Goal: Check status: Check status

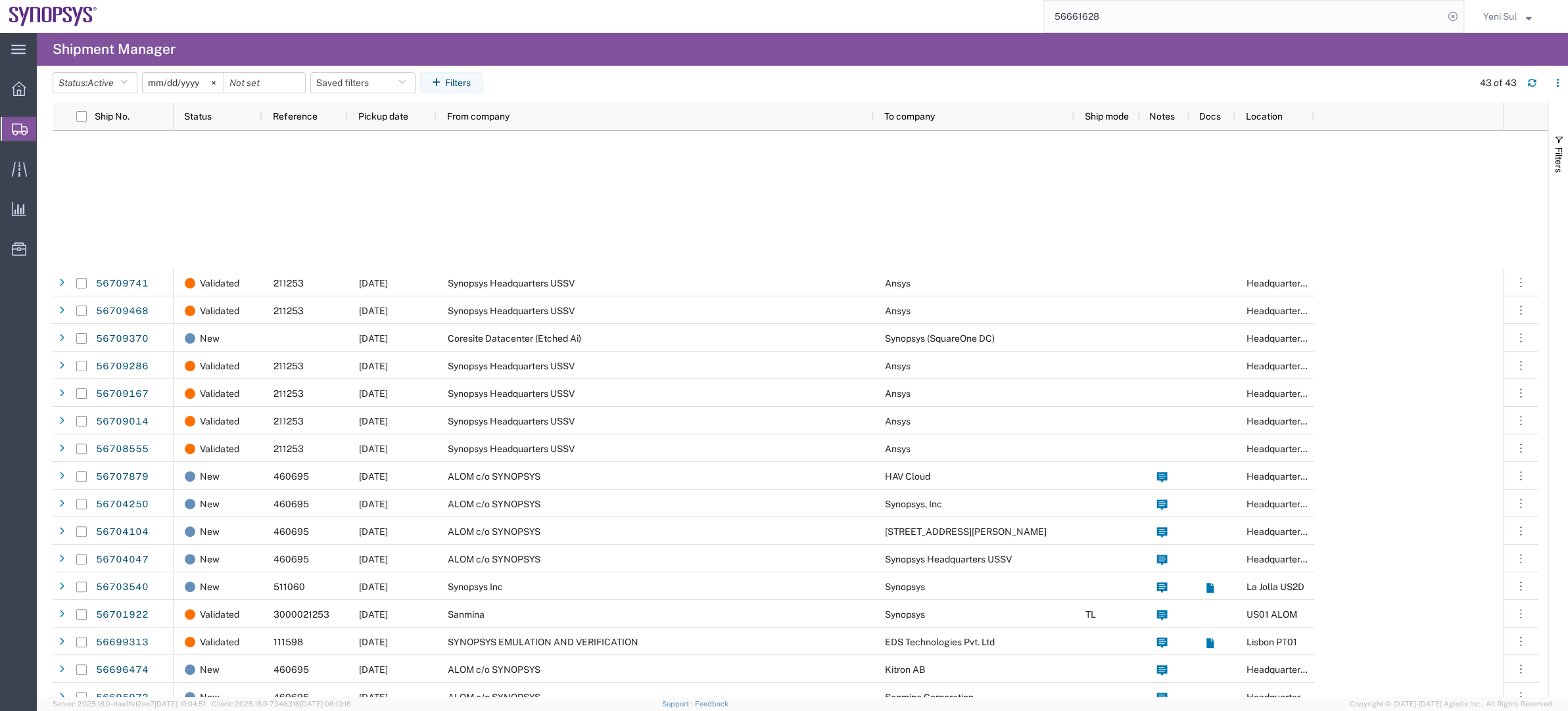
scroll to position [418, 0]
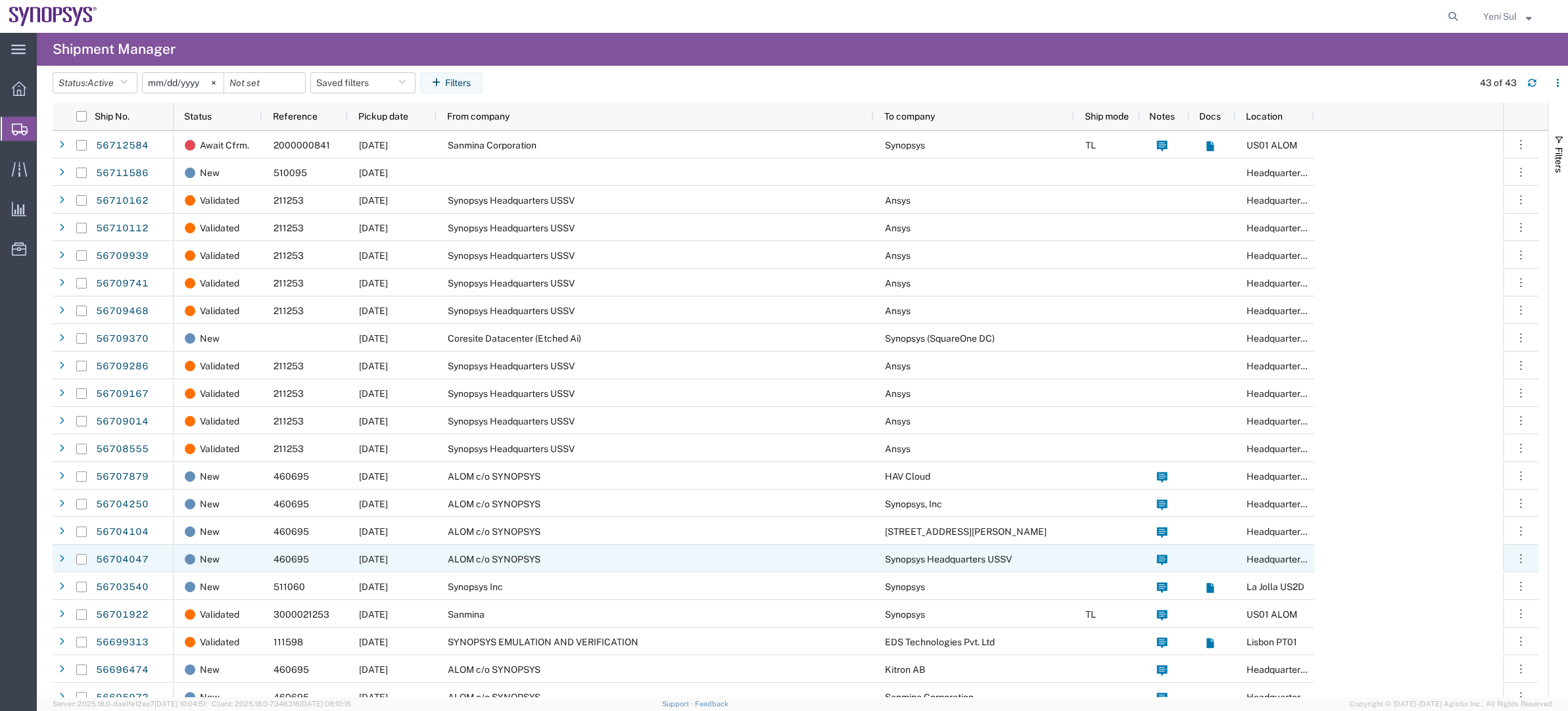
scroll to position [358, 0]
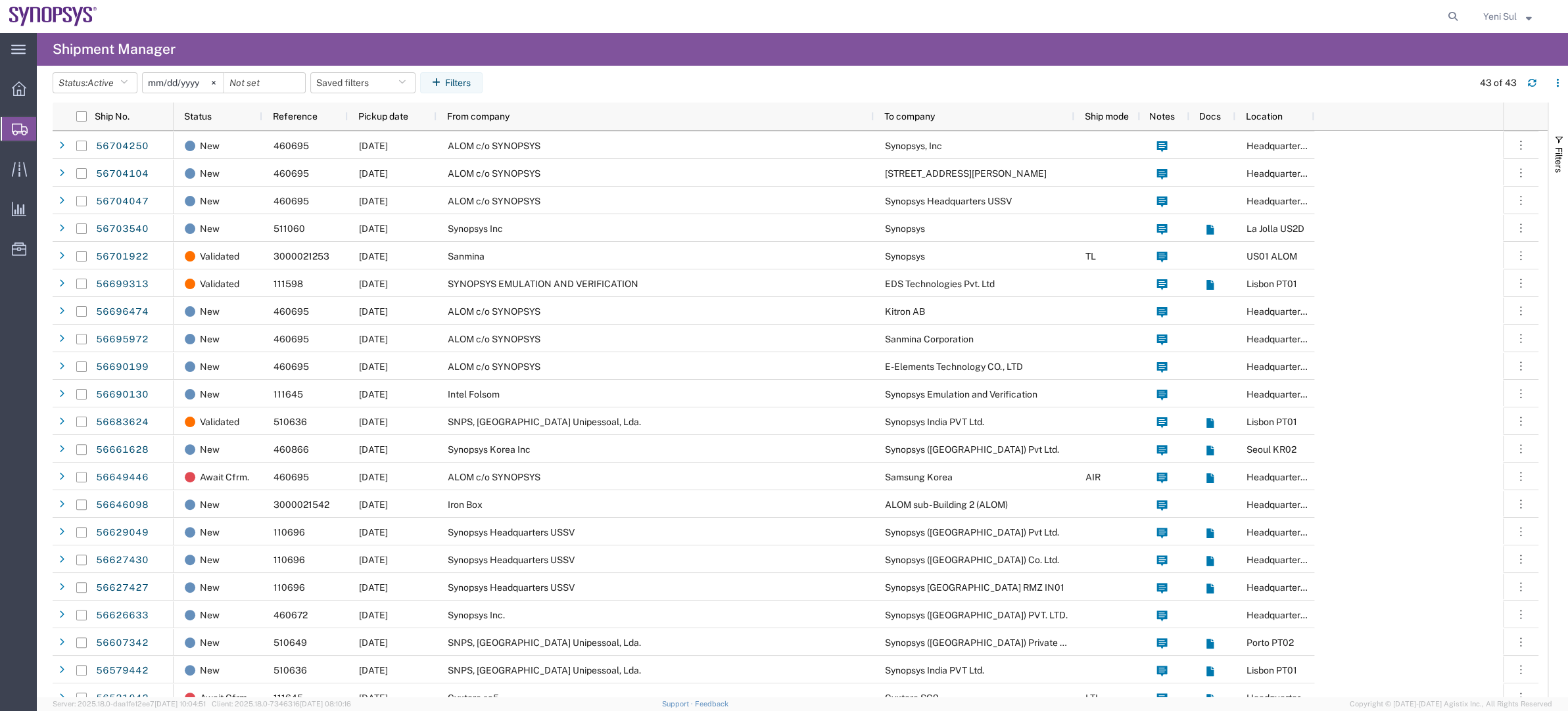
click at [0, 0] on span "Shipment Manager" at bounding box center [0, 0] width 0 height 0
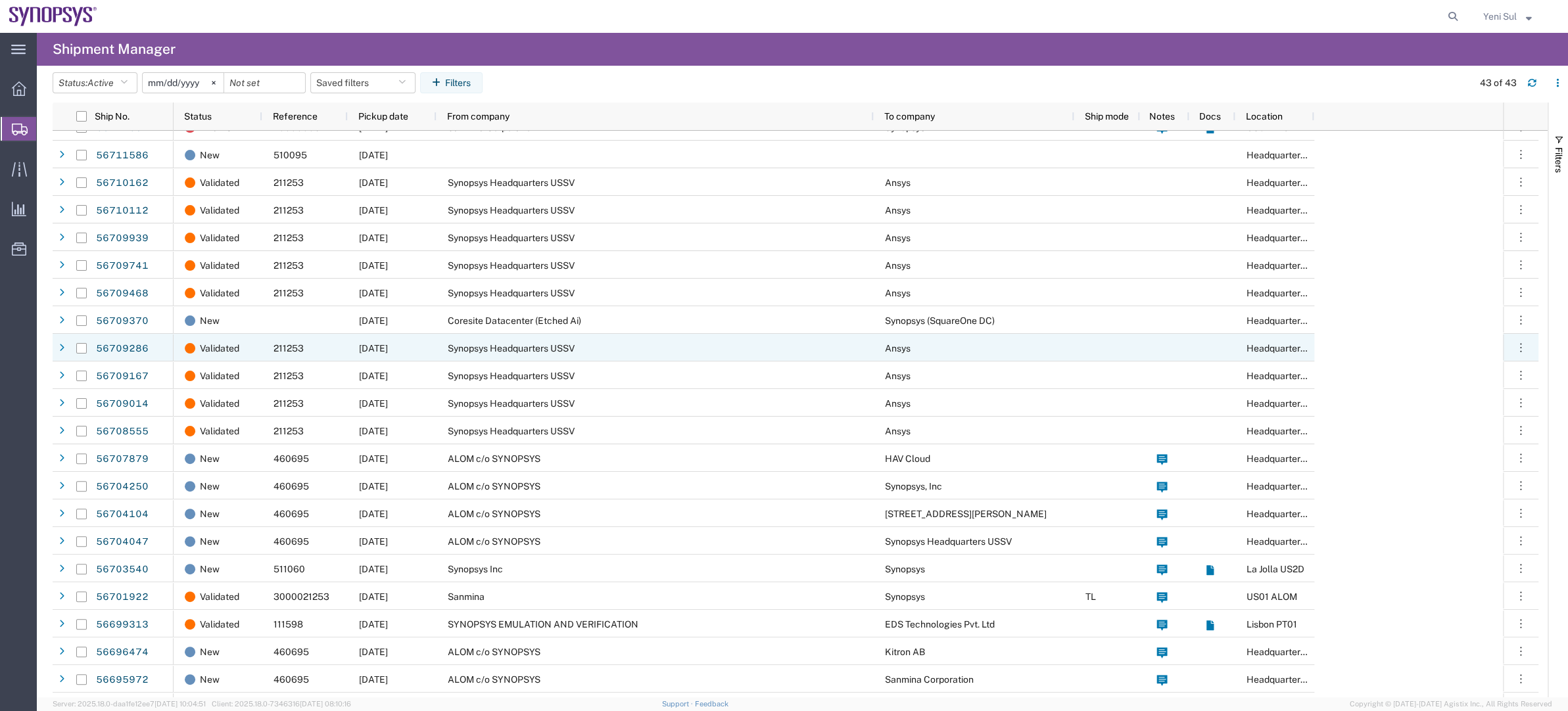
scroll to position [0, 0]
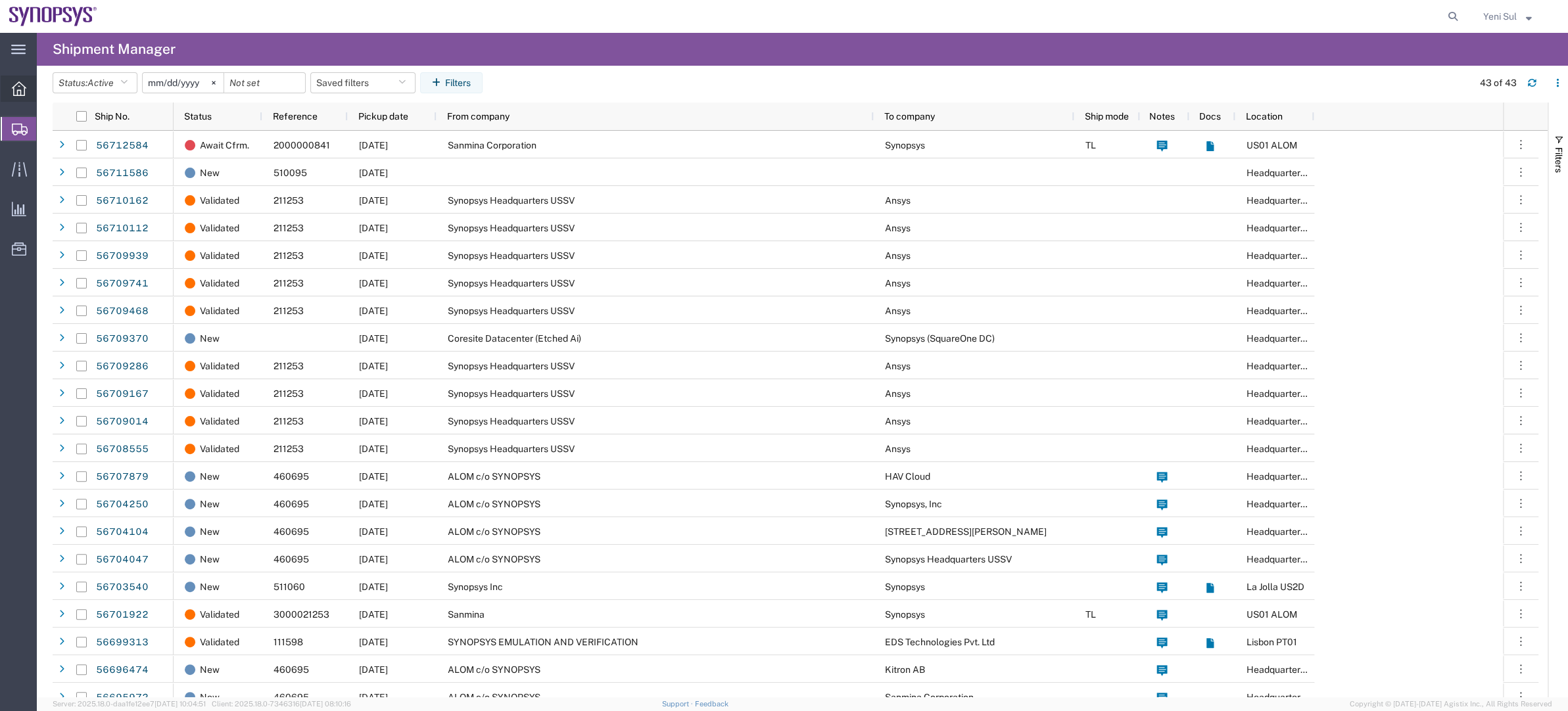
click at [46, 85] on span "Overview" at bounding box center [41, 89] width 9 height 27
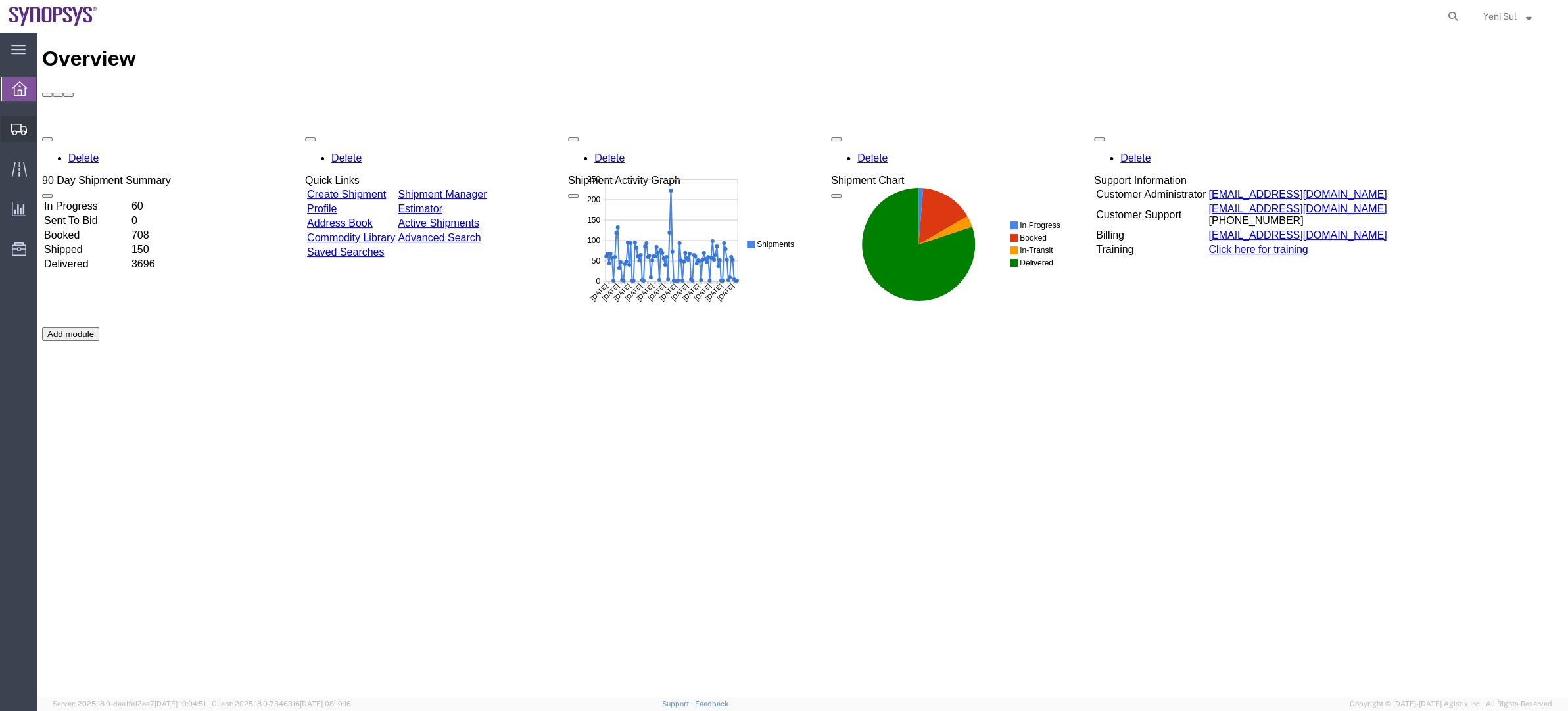
click at [0, 0] on span "Shipment Manager" at bounding box center [0, 0] width 0 height 0
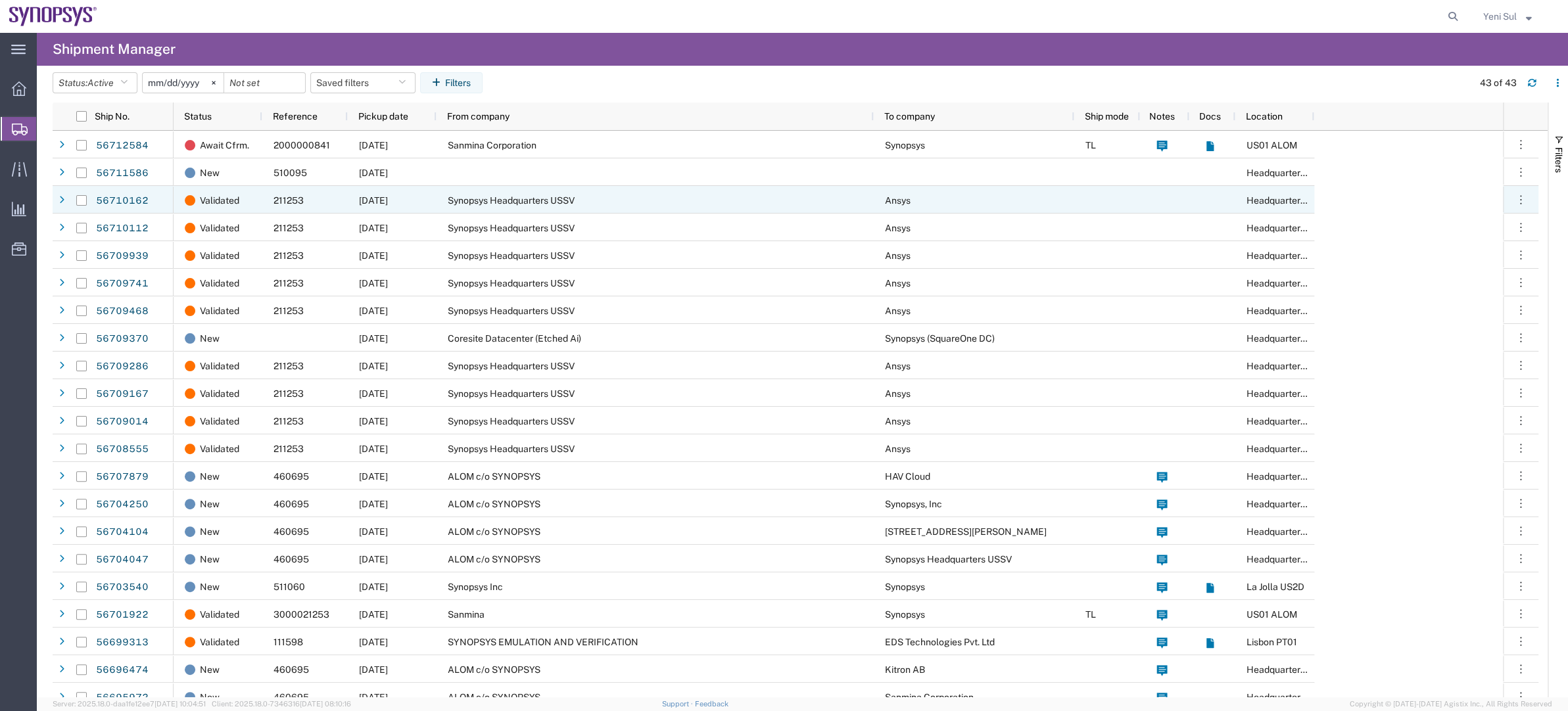
click at [796, 206] on div "Synopsys Headquarters USSV" at bounding box center [655, 199] width 437 height 28
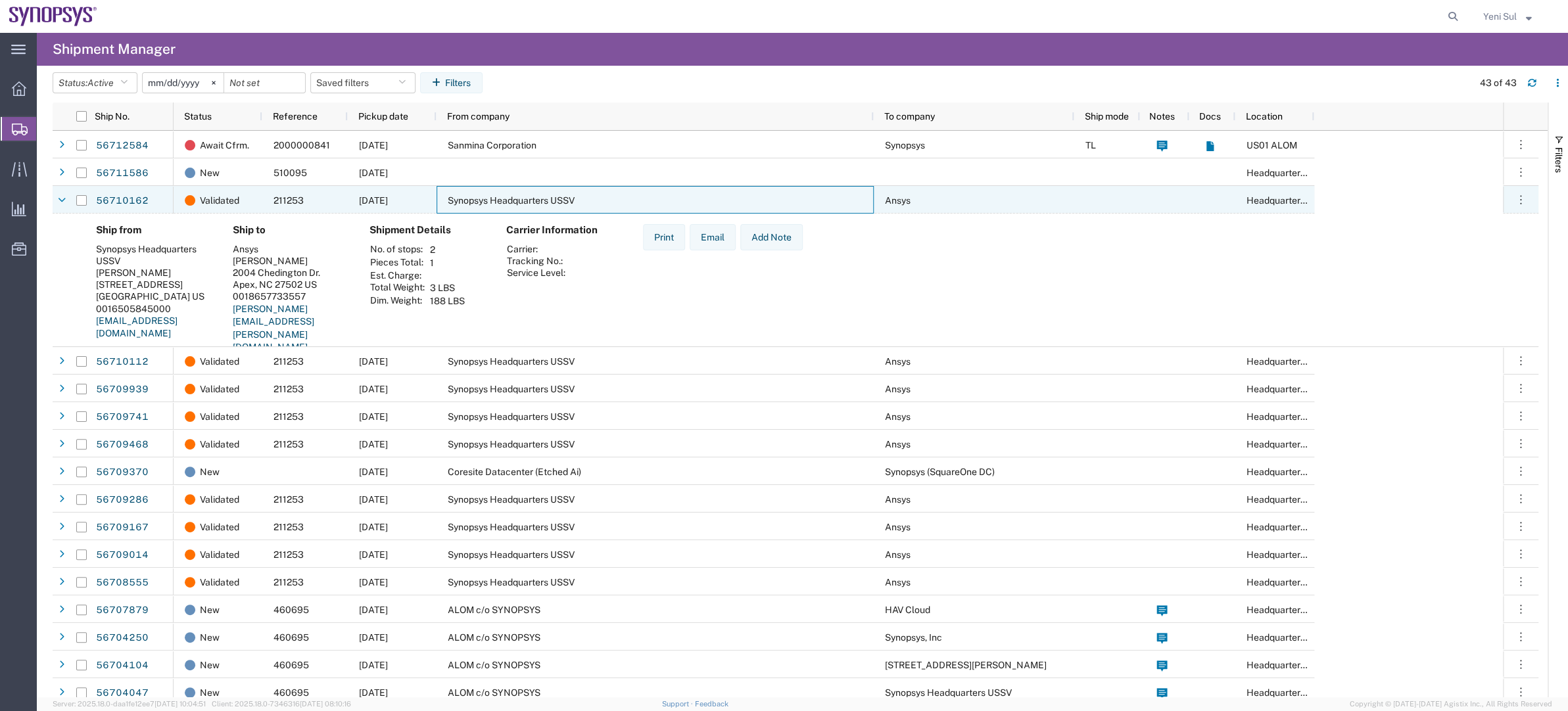
click at [796, 206] on div "Synopsys Headquarters USSV" at bounding box center [655, 199] width 437 height 28
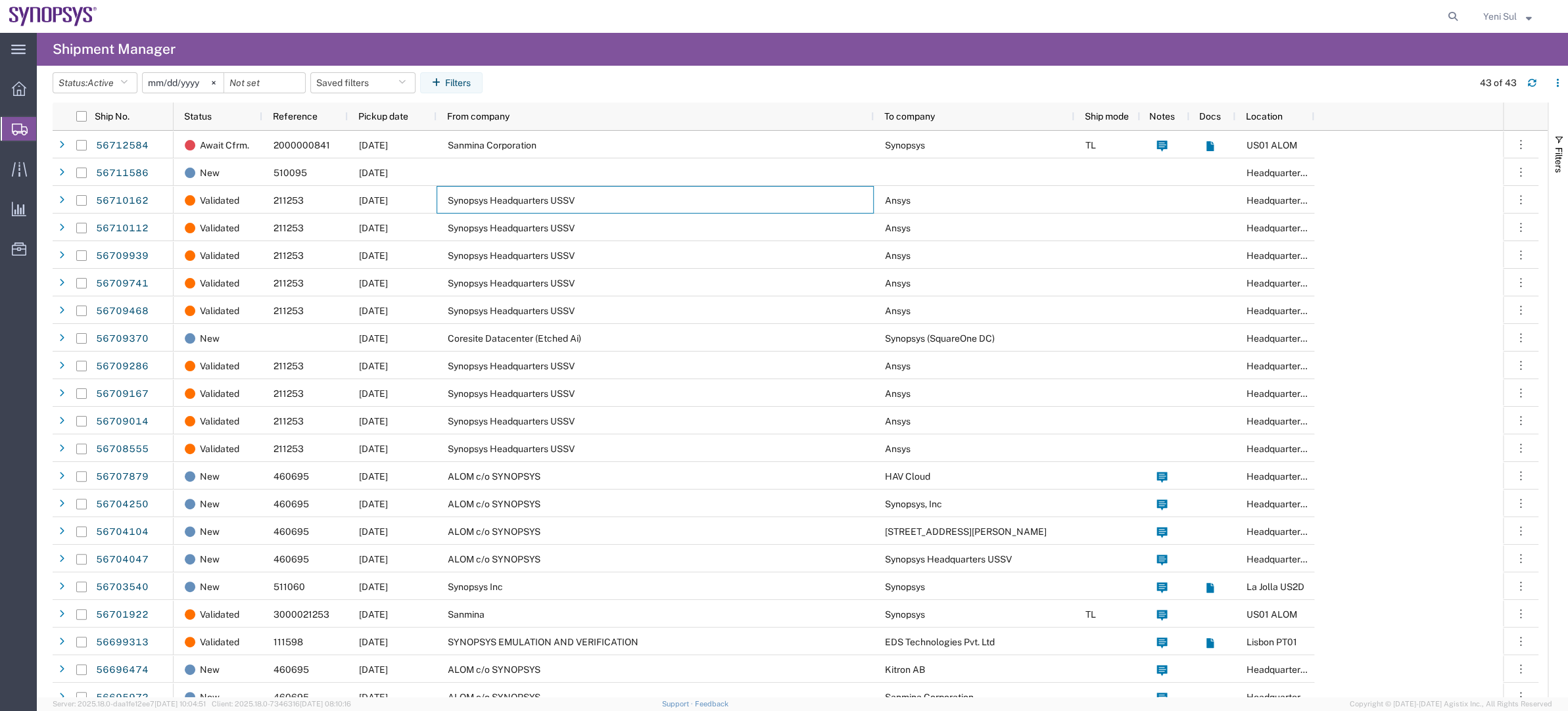
click at [583, 230] on div "Synopsys Headquarters USSV" at bounding box center [655, 227] width 437 height 28
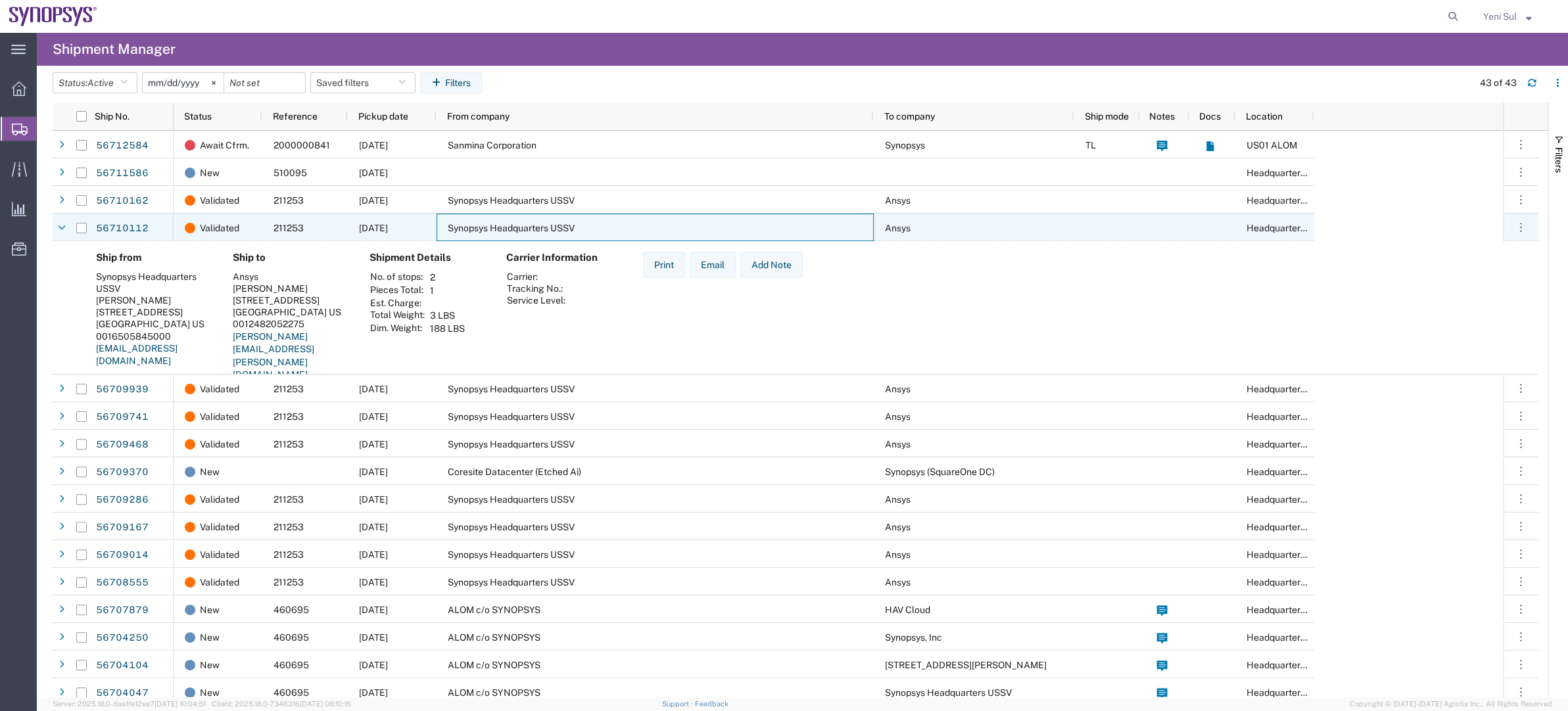
click at [91, 228] on div at bounding box center [82, 228] width 25 height 28
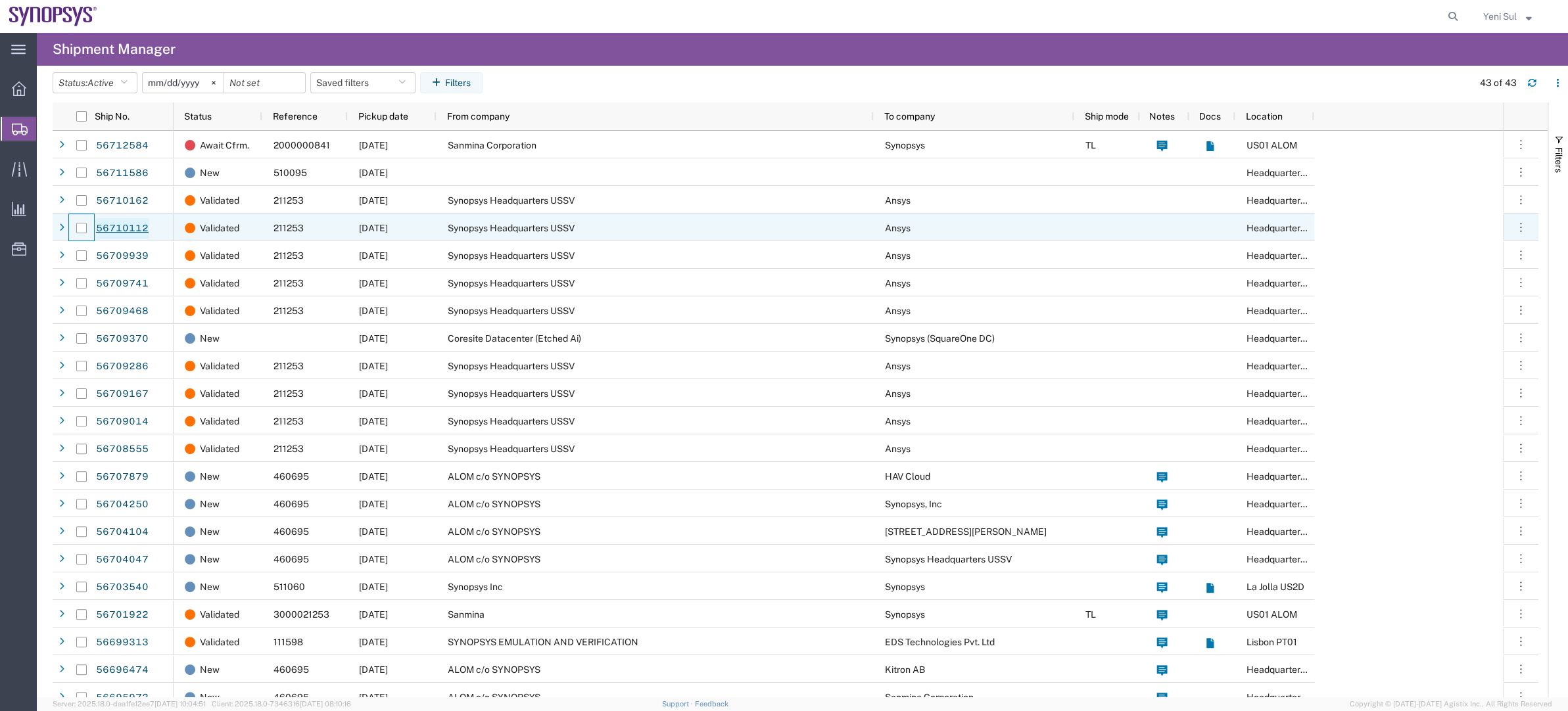
click at [113, 225] on link "56710112" at bounding box center [122, 229] width 54 height 21
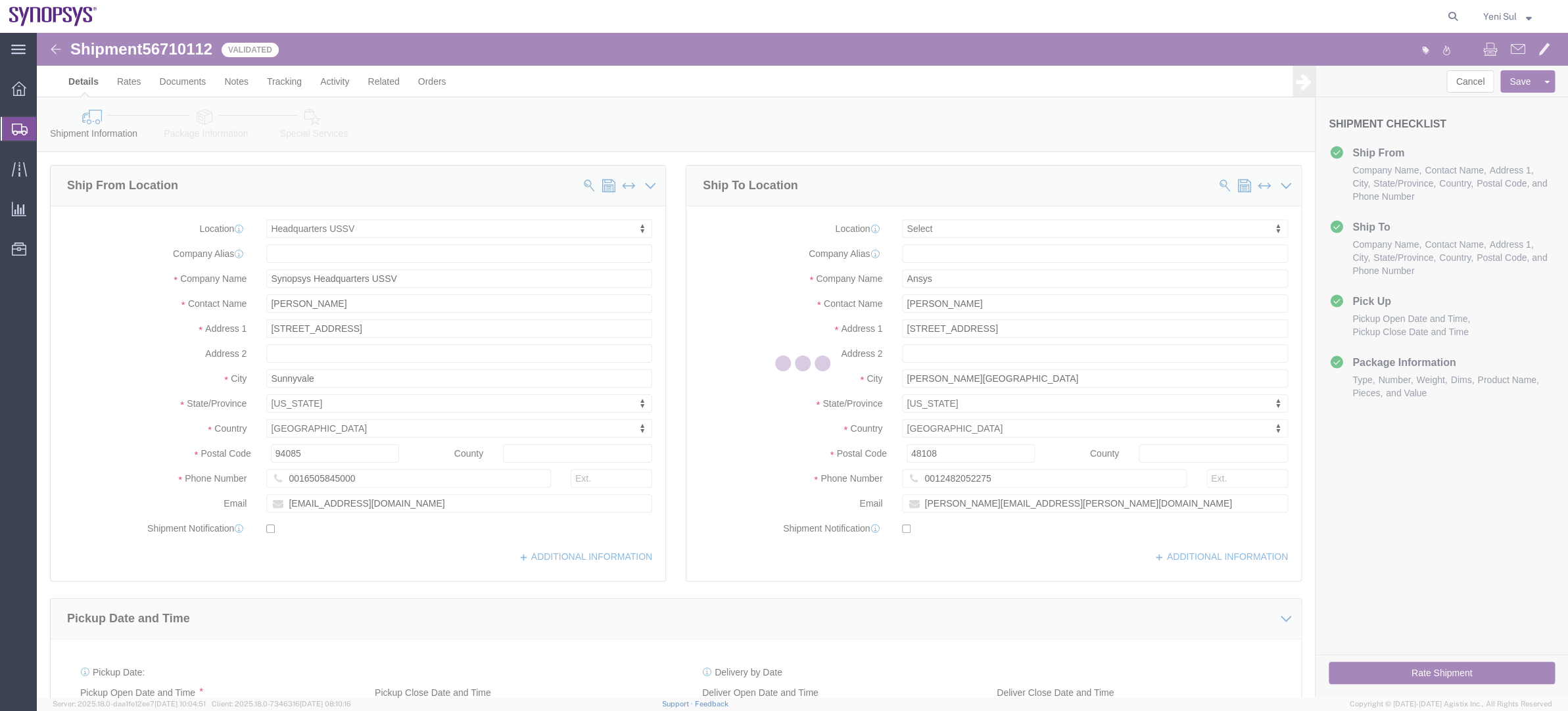
select select "63204"
select select
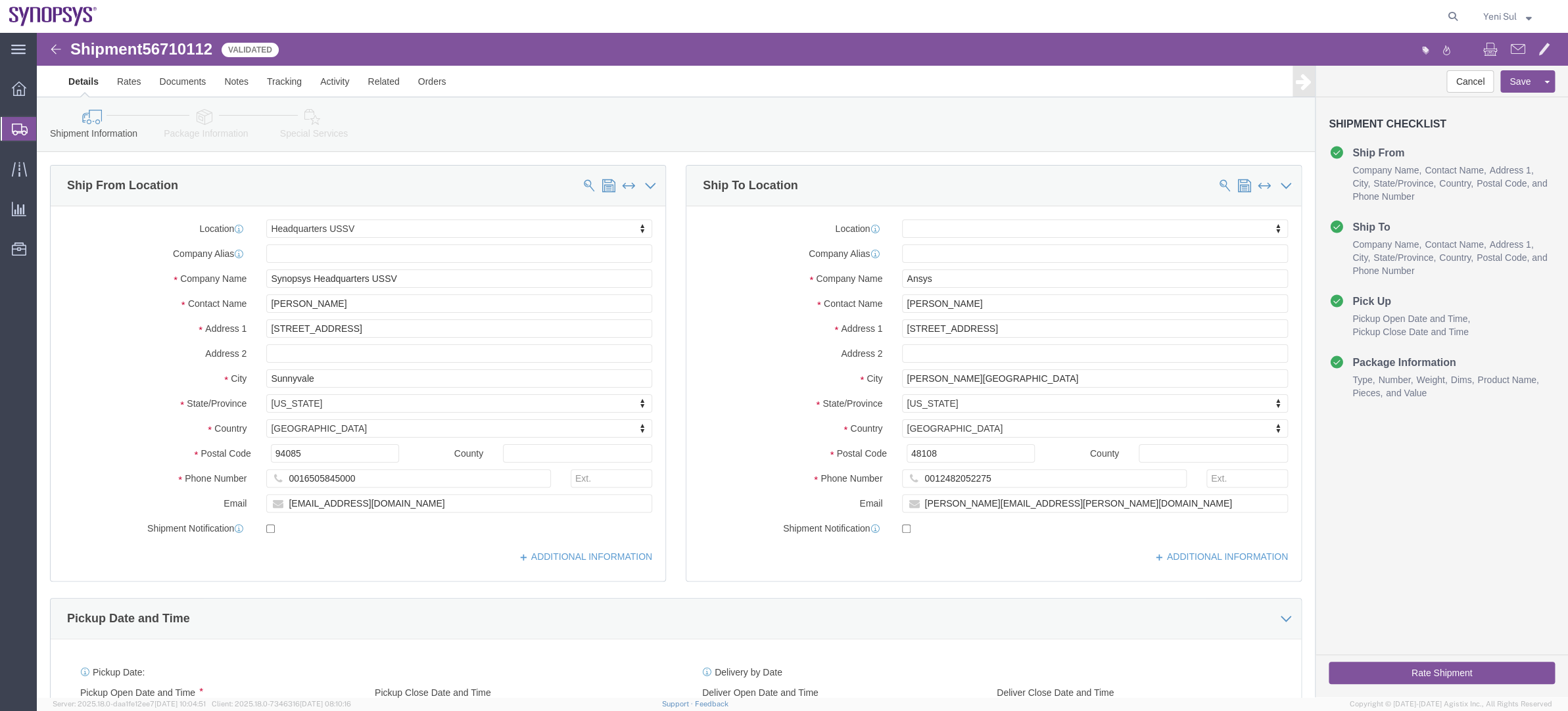
click icon
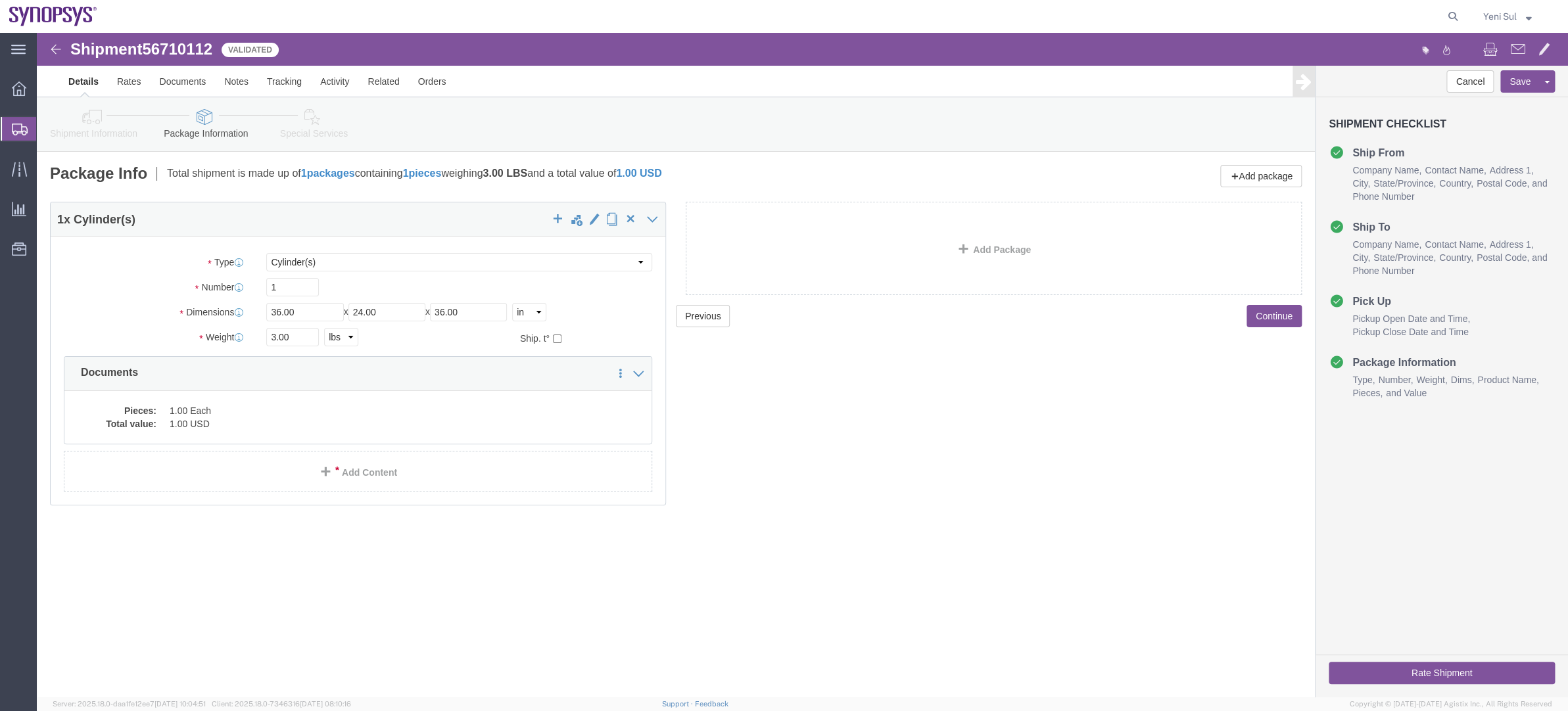
click icon
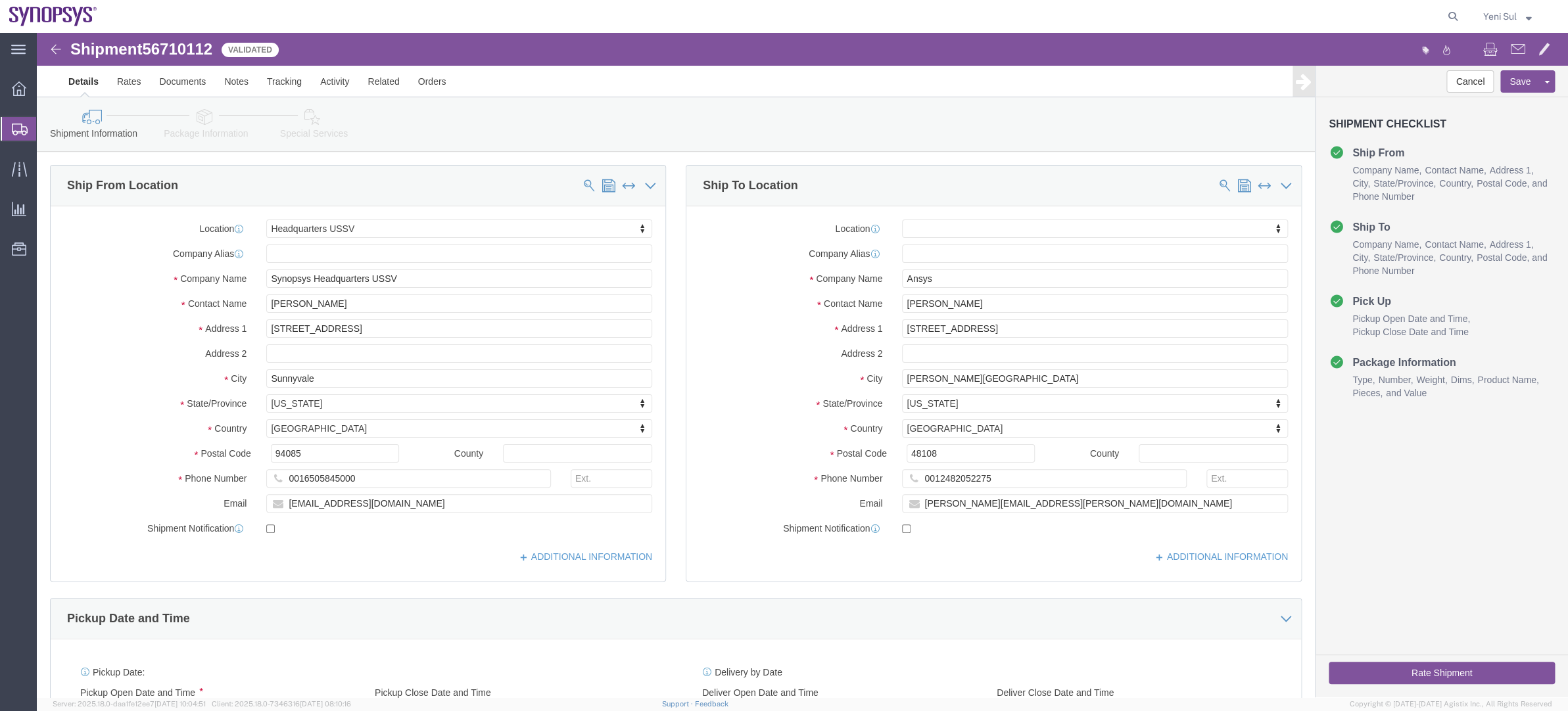
click at [0, 0] on span "Shipment Manager" at bounding box center [0, 0] width 0 height 0
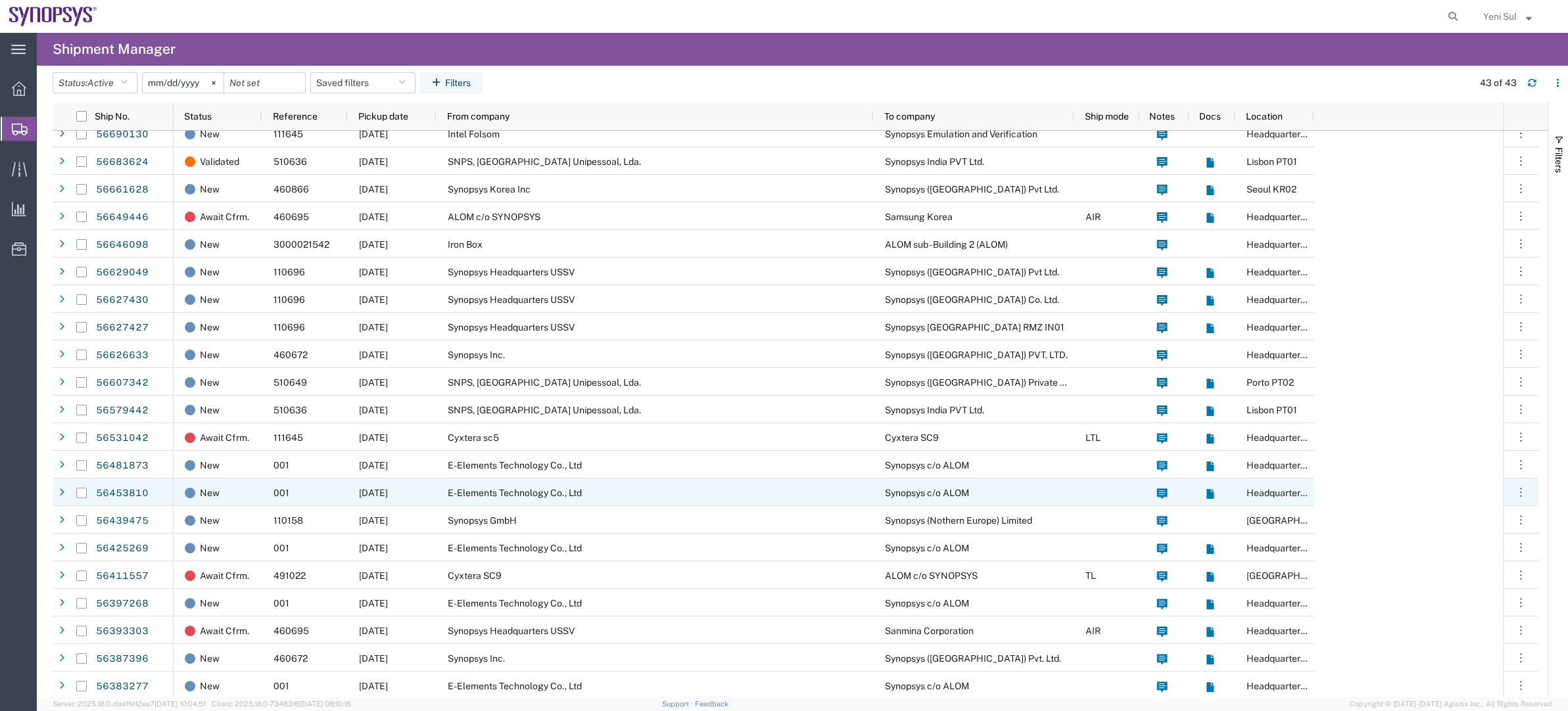
scroll to position [621, 0]
